Goal: Information Seeking & Learning: Learn about a topic

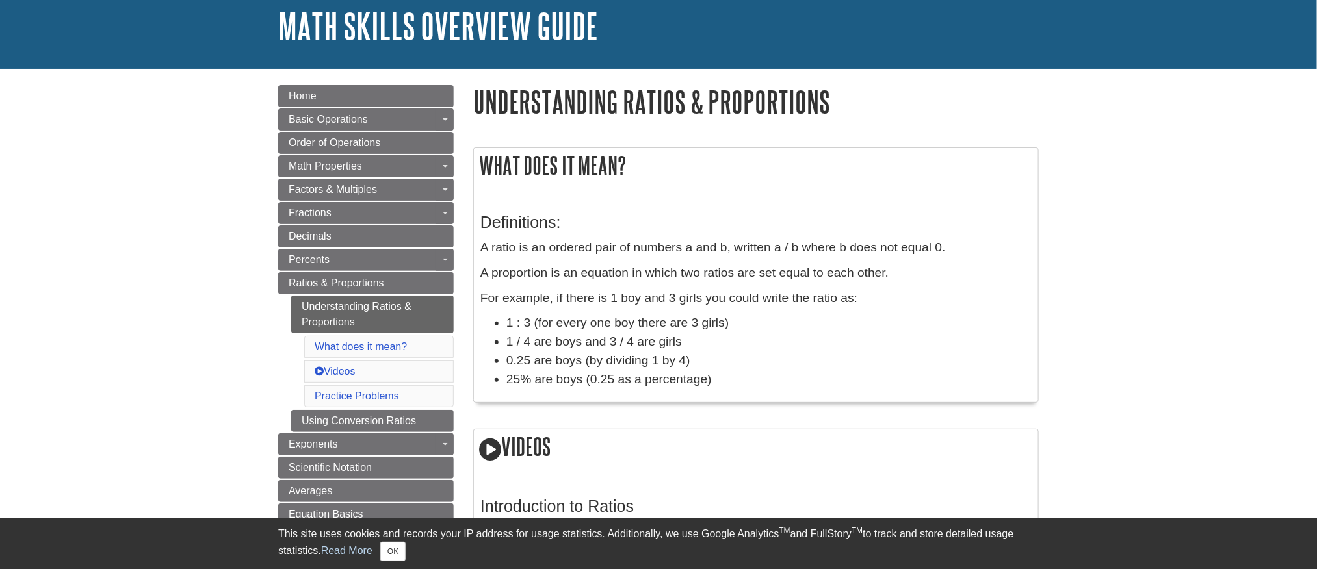
scroll to position [97, 0]
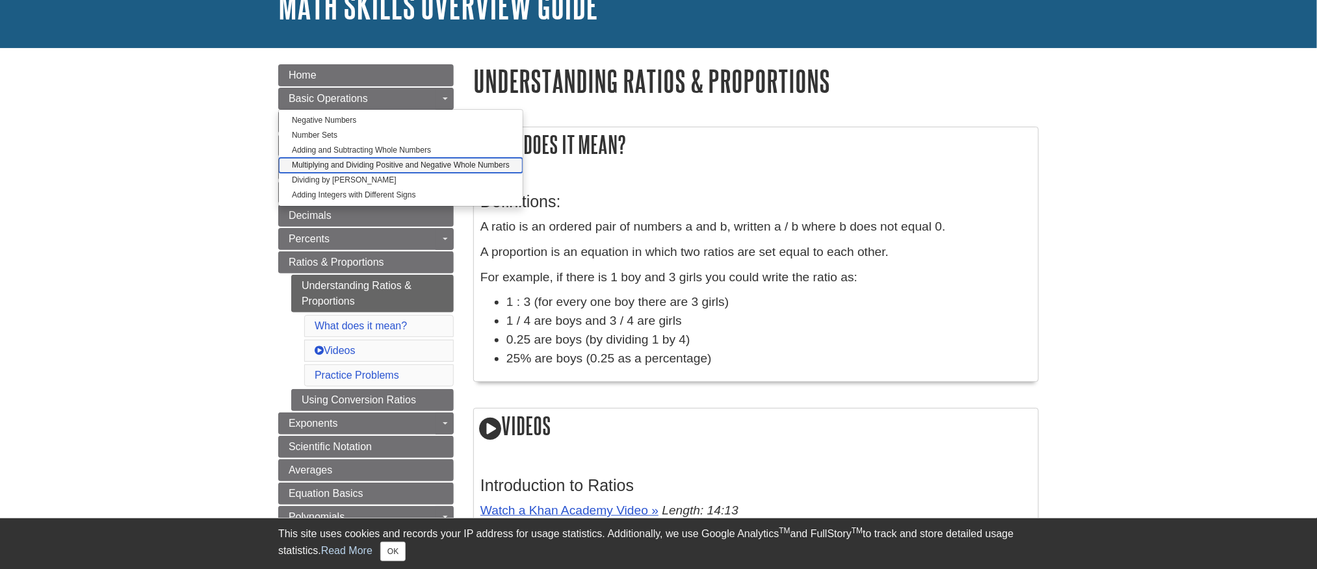
click at [279, 173] on link "Multiplying and Dividing Positive and Negative Whole Numbers" at bounding box center [401, 165] width 244 height 15
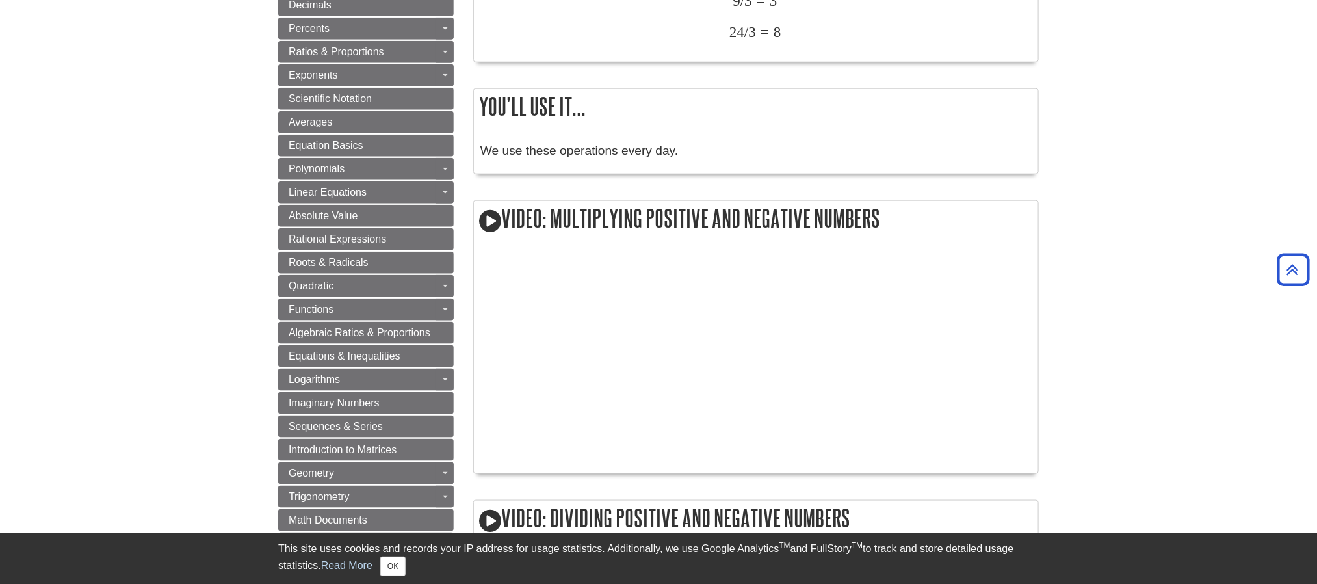
scroll to position [780, 0]
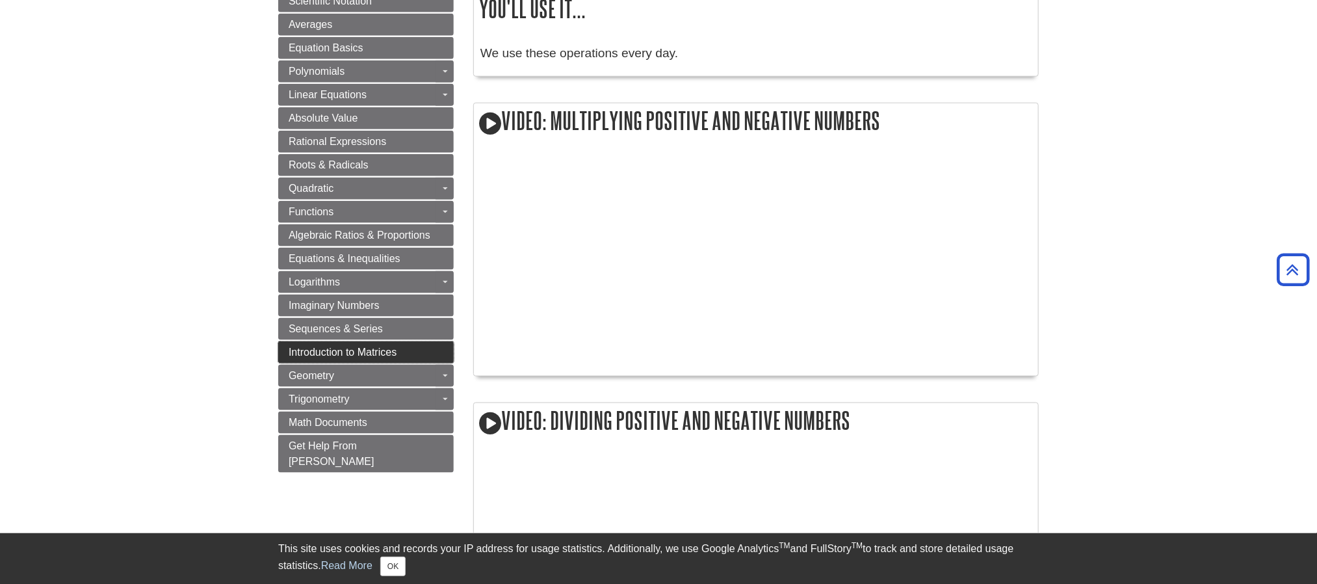
click at [361, 363] on link "Introduction to Matrices" at bounding box center [365, 352] width 175 height 22
